Goal: Information Seeking & Learning: Understand process/instructions

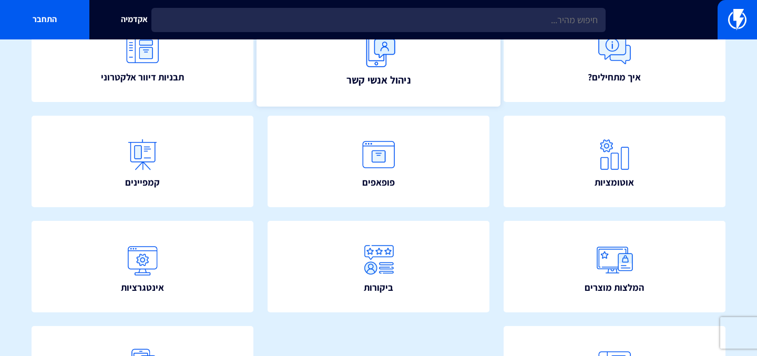
scroll to position [151, 0]
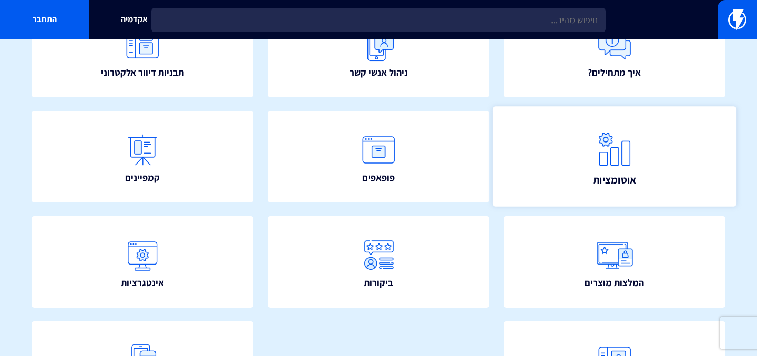
click at [583, 155] on link "אוטומציות" at bounding box center [614, 157] width 244 height 100
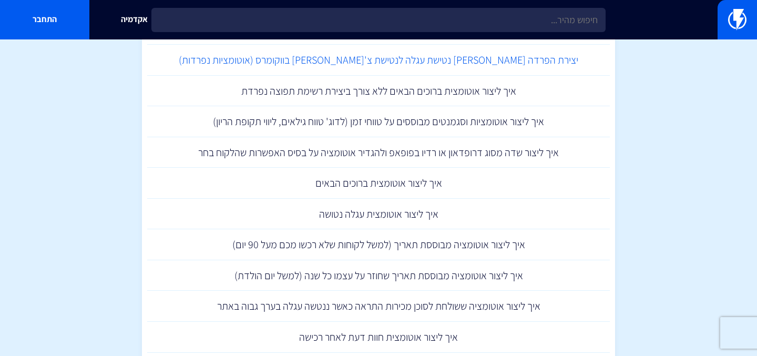
scroll to position [1032, 0]
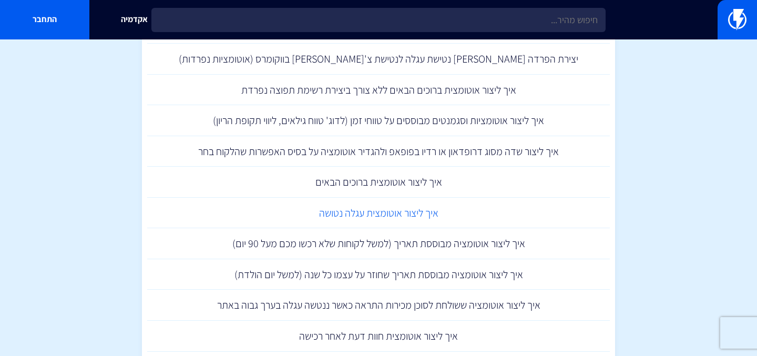
click at [388, 212] on link "איך ליצור אוטומצית עגלה נטושה" at bounding box center [378, 213] width 463 height 31
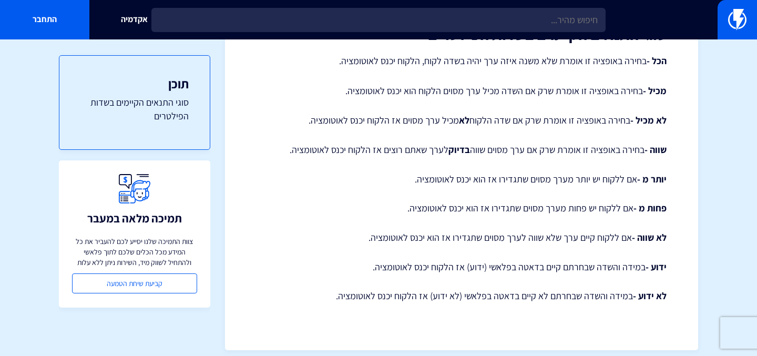
scroll to position [171, 0]
